Goal: Navigation & Orientation: Find specific page/section

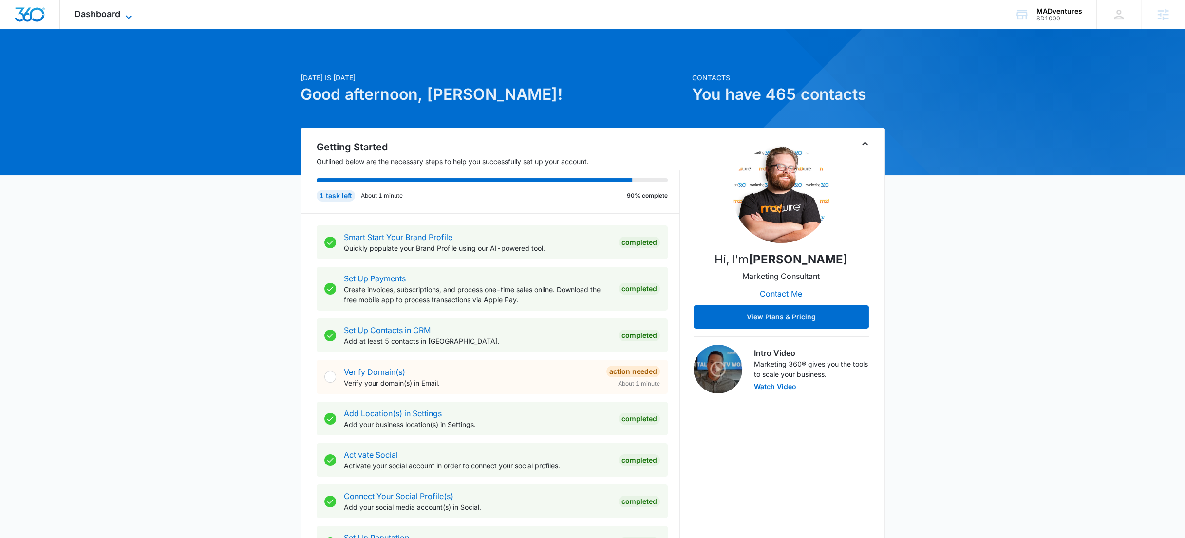
click at [89, 15] on span "Dashboard" at bounding box center [98, 14] width 46 height 10
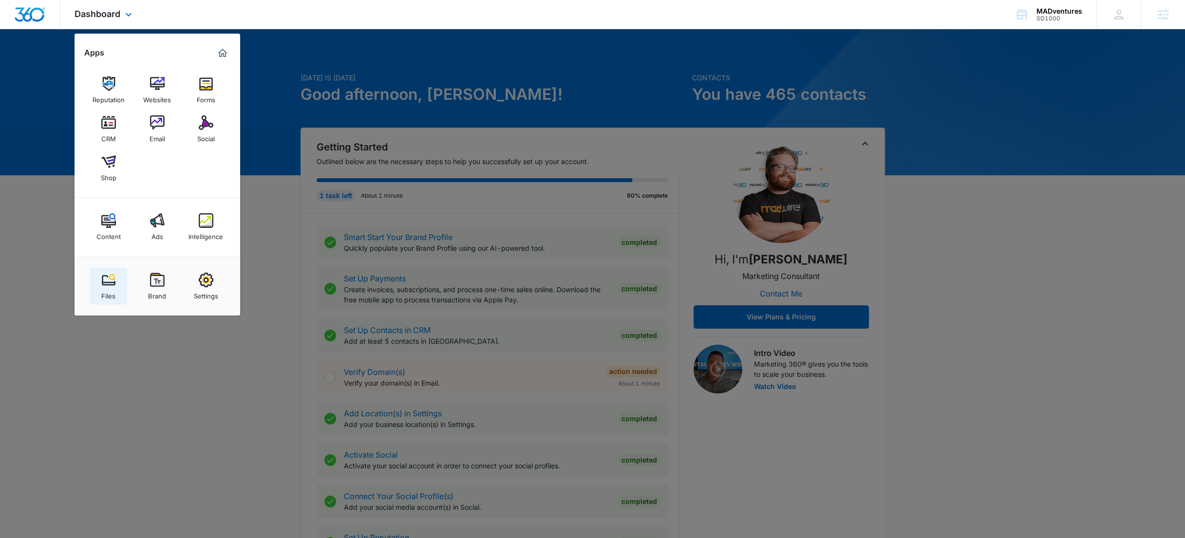
click at [113, 282] on img at bounding box center [108, 280] width 15 height 15
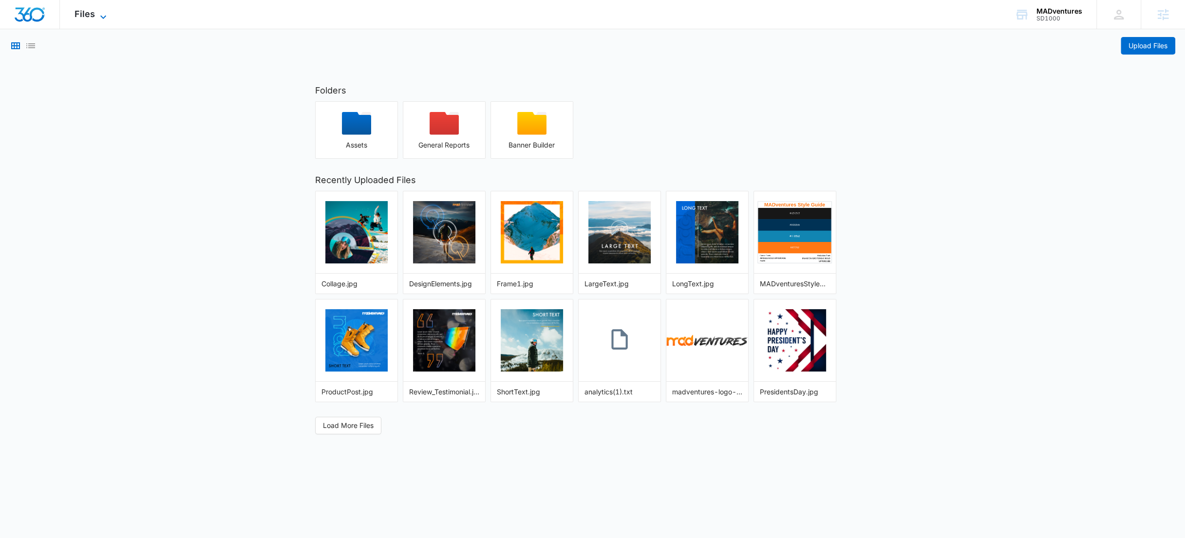
click at [88, 18] on span "Files" at bounding box center [85, 14] width 20 height 10
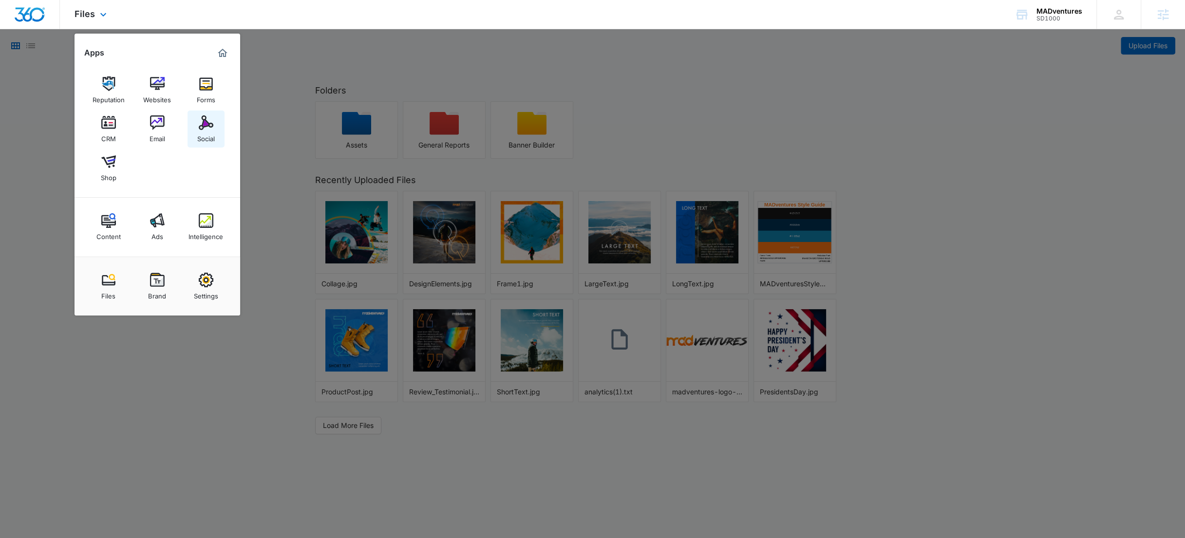
click at [204, 133] on div "Social" at bounding box center [206, 136] width 18 height 13
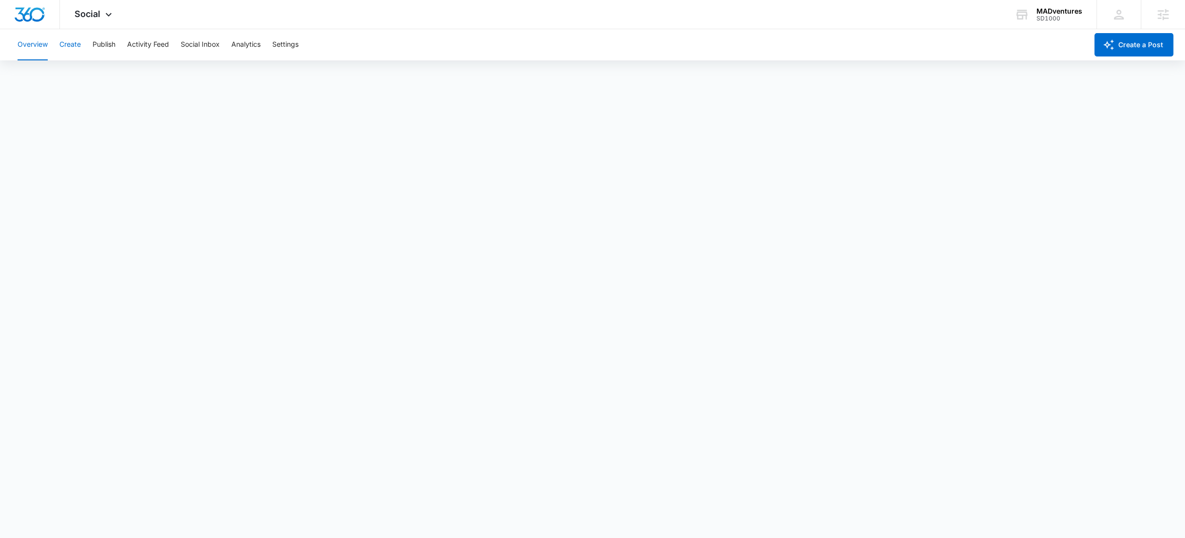
click at [75, 47] on button "Create" at bounding box center [69, 44] width 21 height 31
click at [155, 73] on button "Recommendations" at bounding box center [152, 74] width 59 height 27
click at [94, 17] on span "Social" at bounding box center [88, 14] width 26 height 10
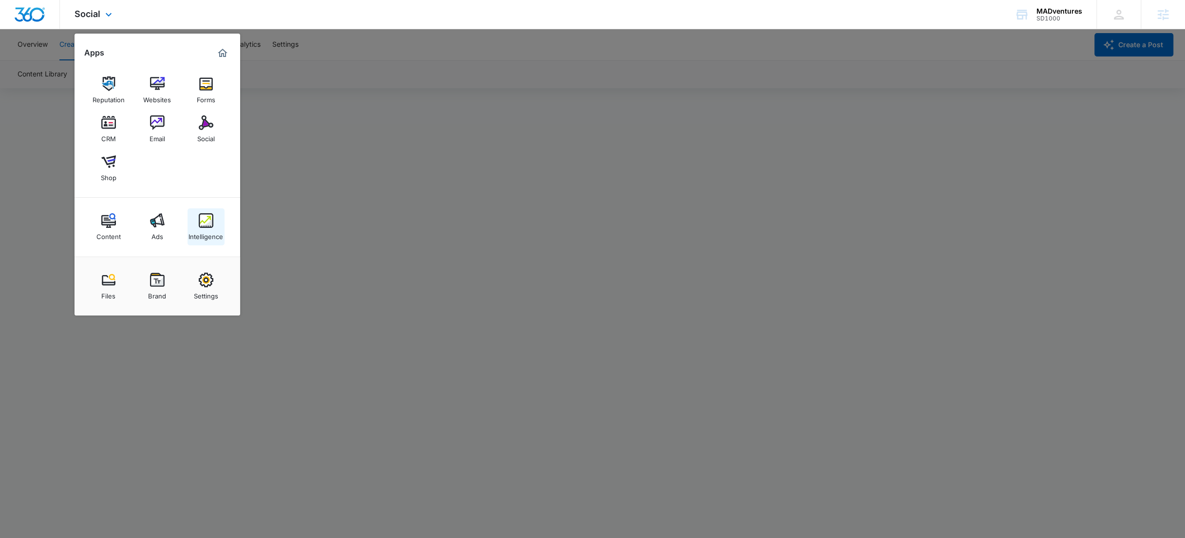
click at [206, 221] on img at bounding box center [206, 220] width 15 height 15
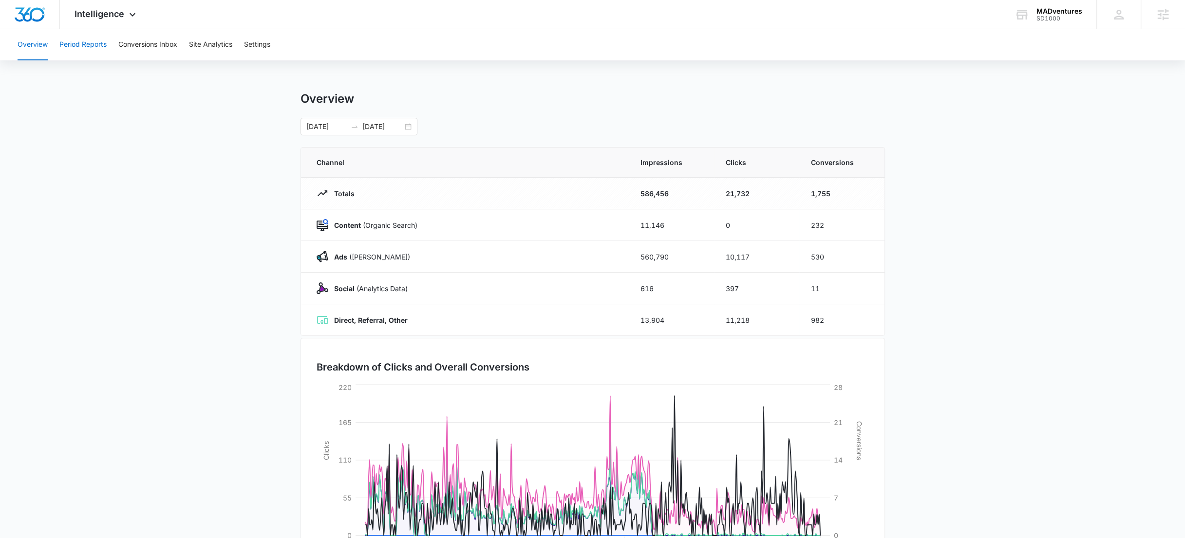
click at [96, 48] on button "Period Reports" at bounding box center [82, 44] width 47 height 31
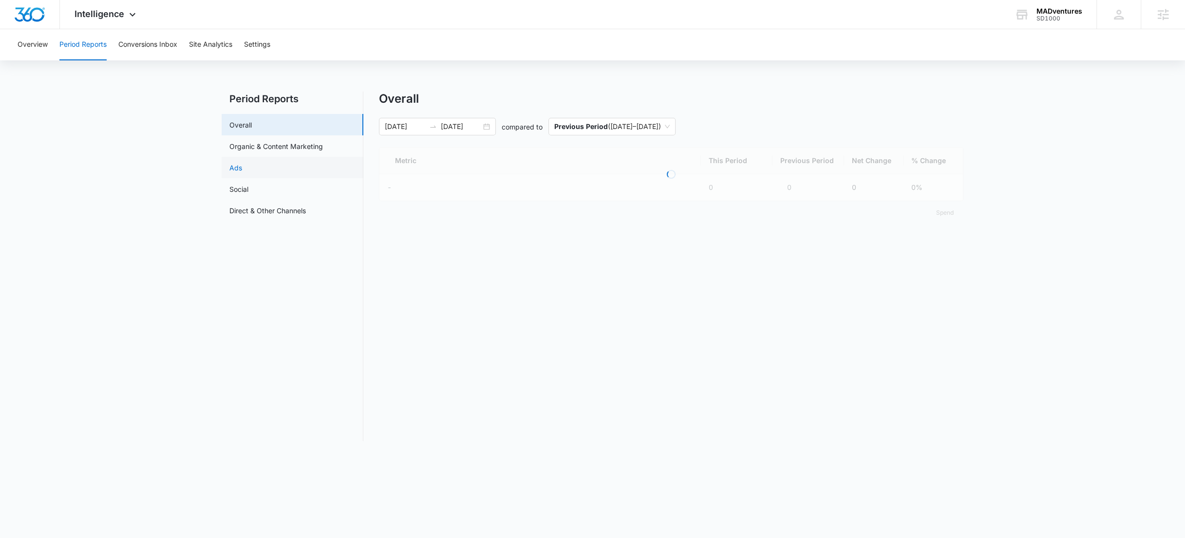
click at [242, 171] on link "Ads" at bounding box center [235, 168] width 13 height 10
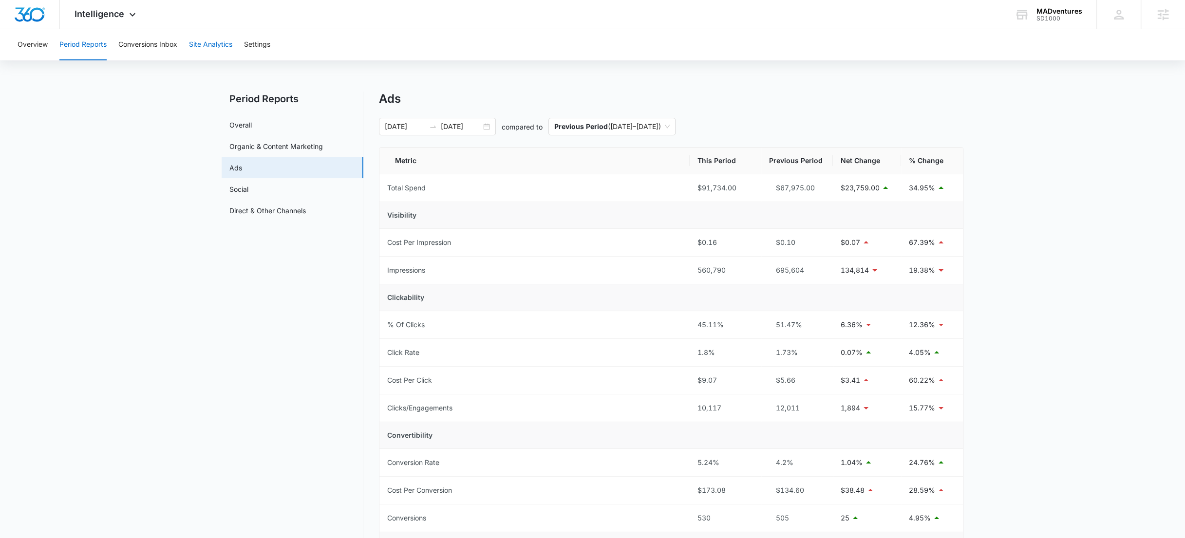
click at [205, 46] on button "Site Analytics" at bounding box center [210, 44] width 43 height 31
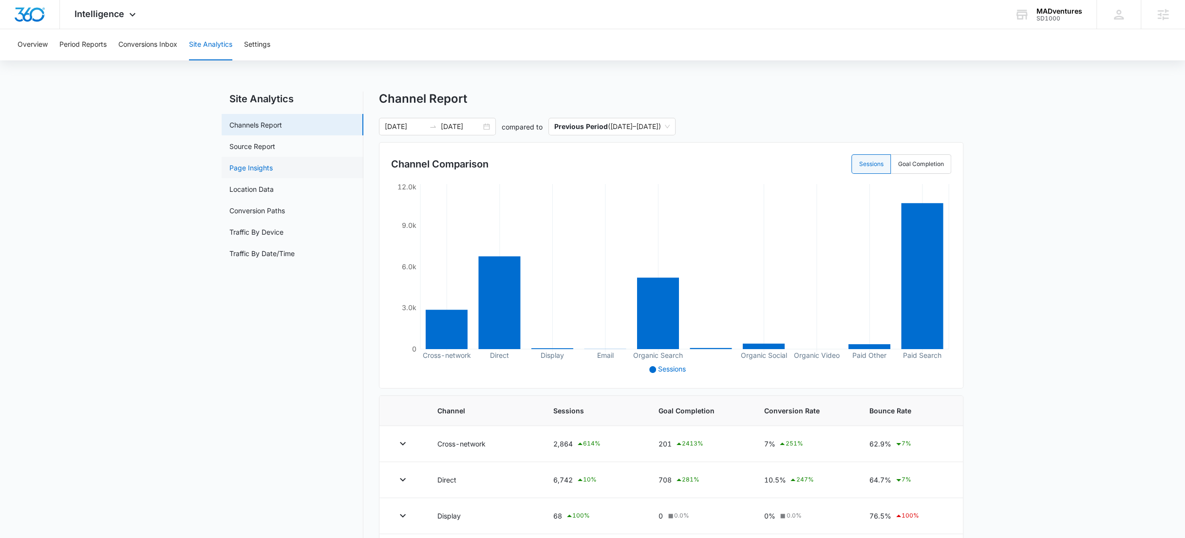
click at [250, 166] on link "Page Insights" at bounding box center [250, 168] width 43 height 10
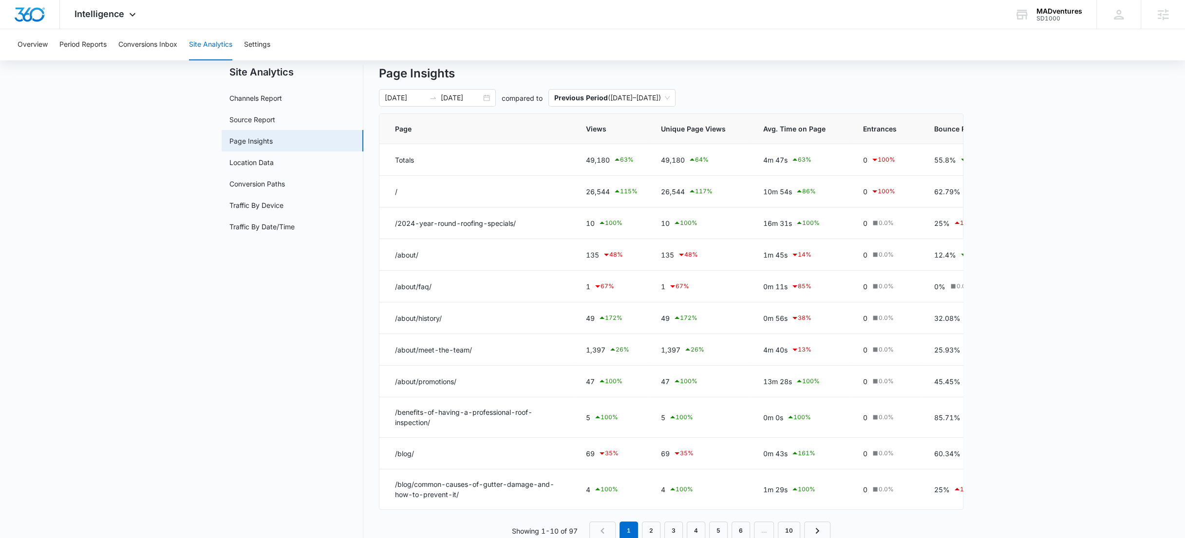
scroll to position [51, 0]
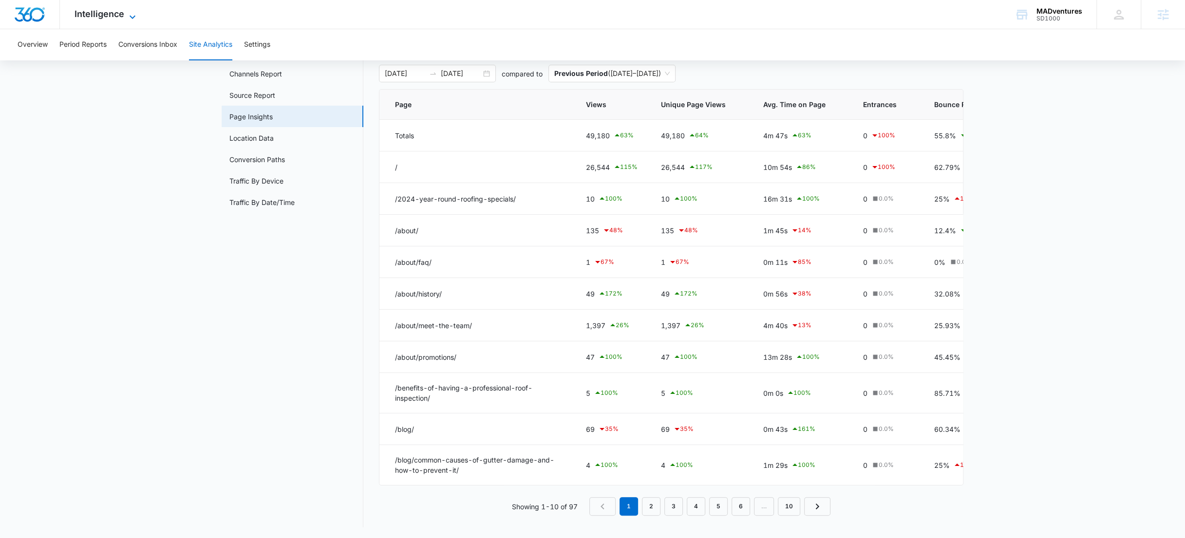
click at [106, 16] on span "Intelligence" at bounding box center [100, 14] width 50 height 10
